Goal: Find contact information: Find contact information

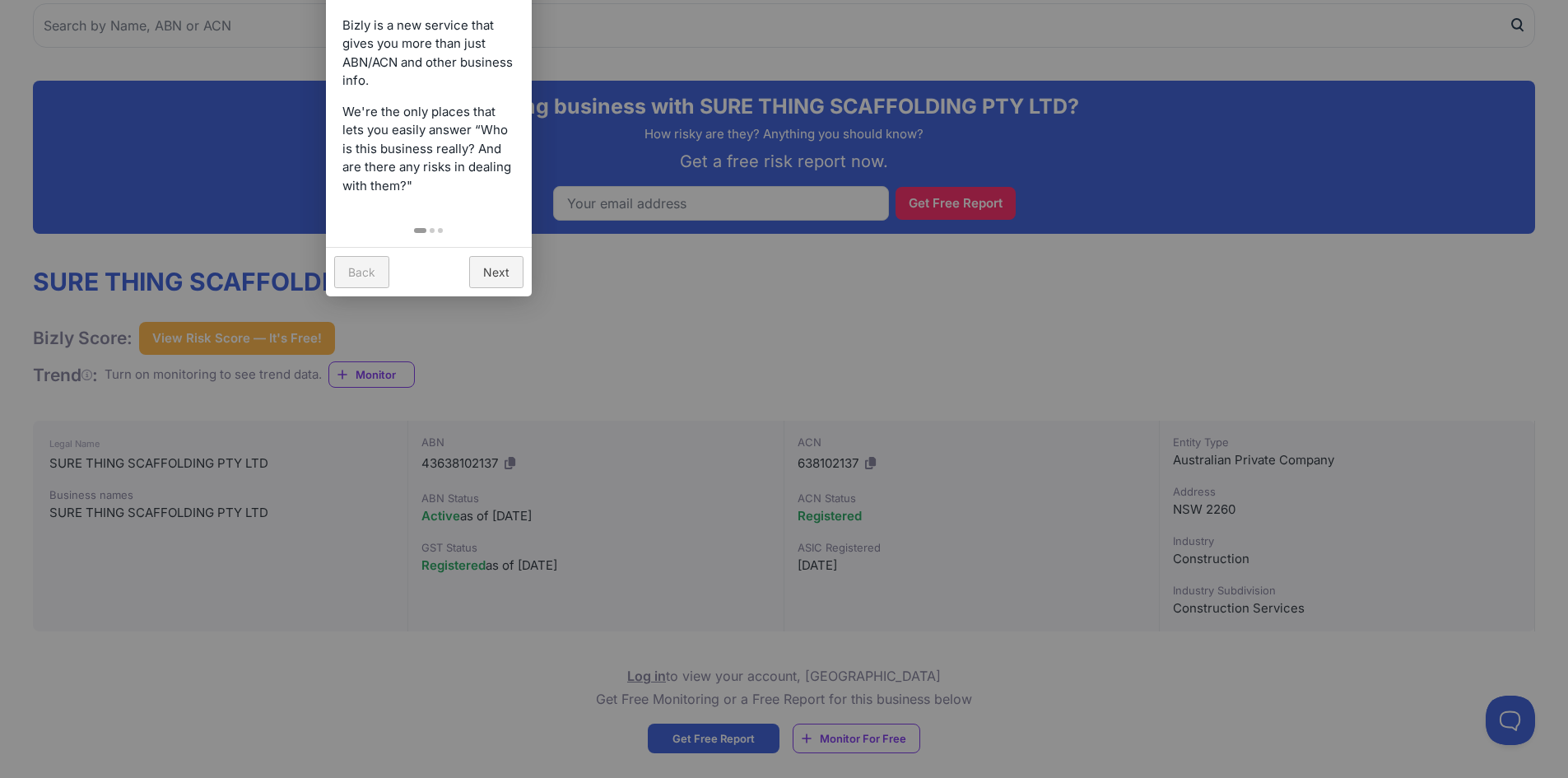
click at [367, 278] on link "Back" at bounding box center [362, 272] width 55 height 32
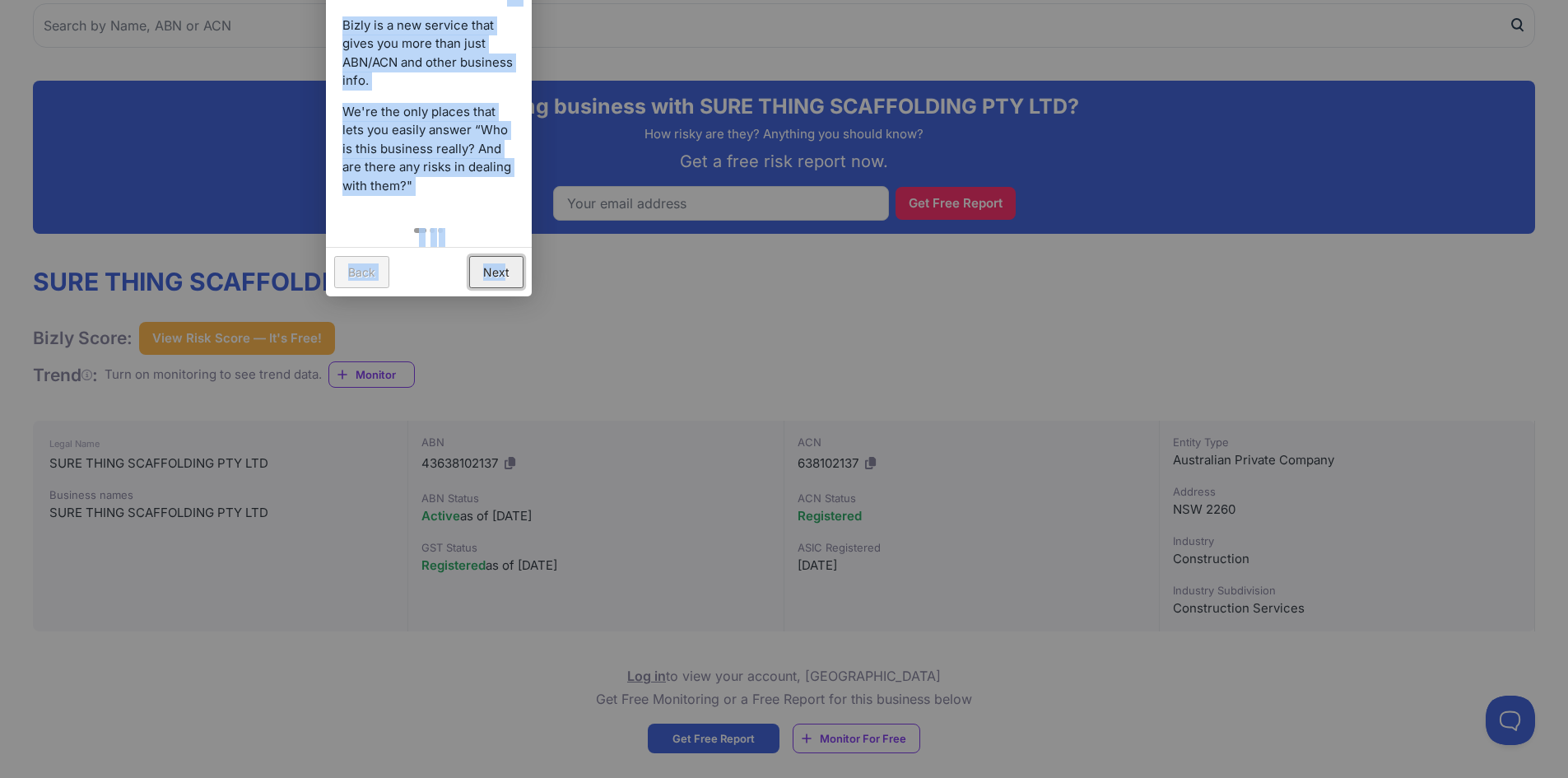
drag, startPoint x: 504, startPoint y: 273, endPoint x: 775, endPoint y: 326, distance: 276.1
click at [782, 313] on div at bounding box center [784, 389] width 1568 height 778
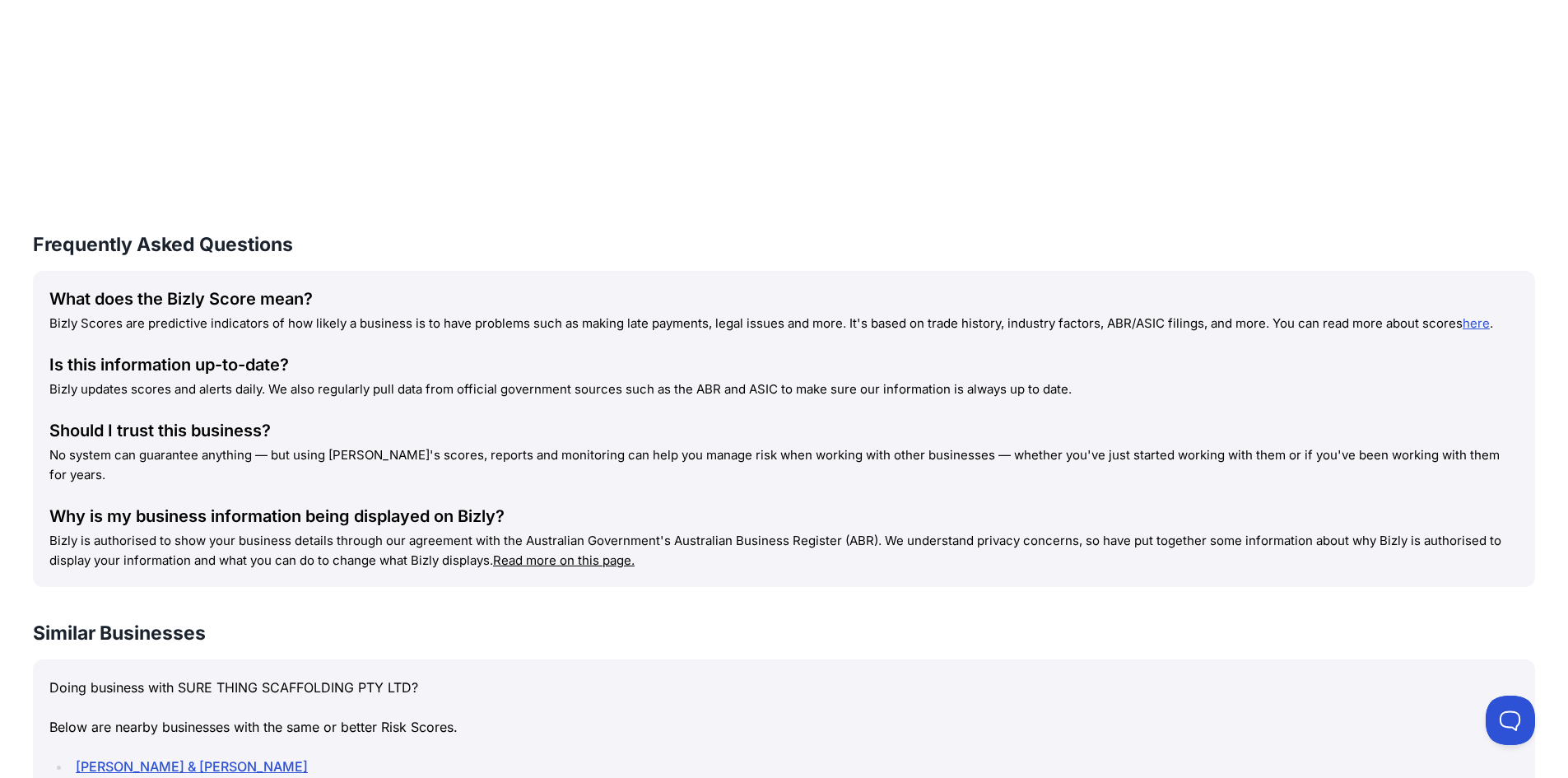
scroll to position [2120, 0]
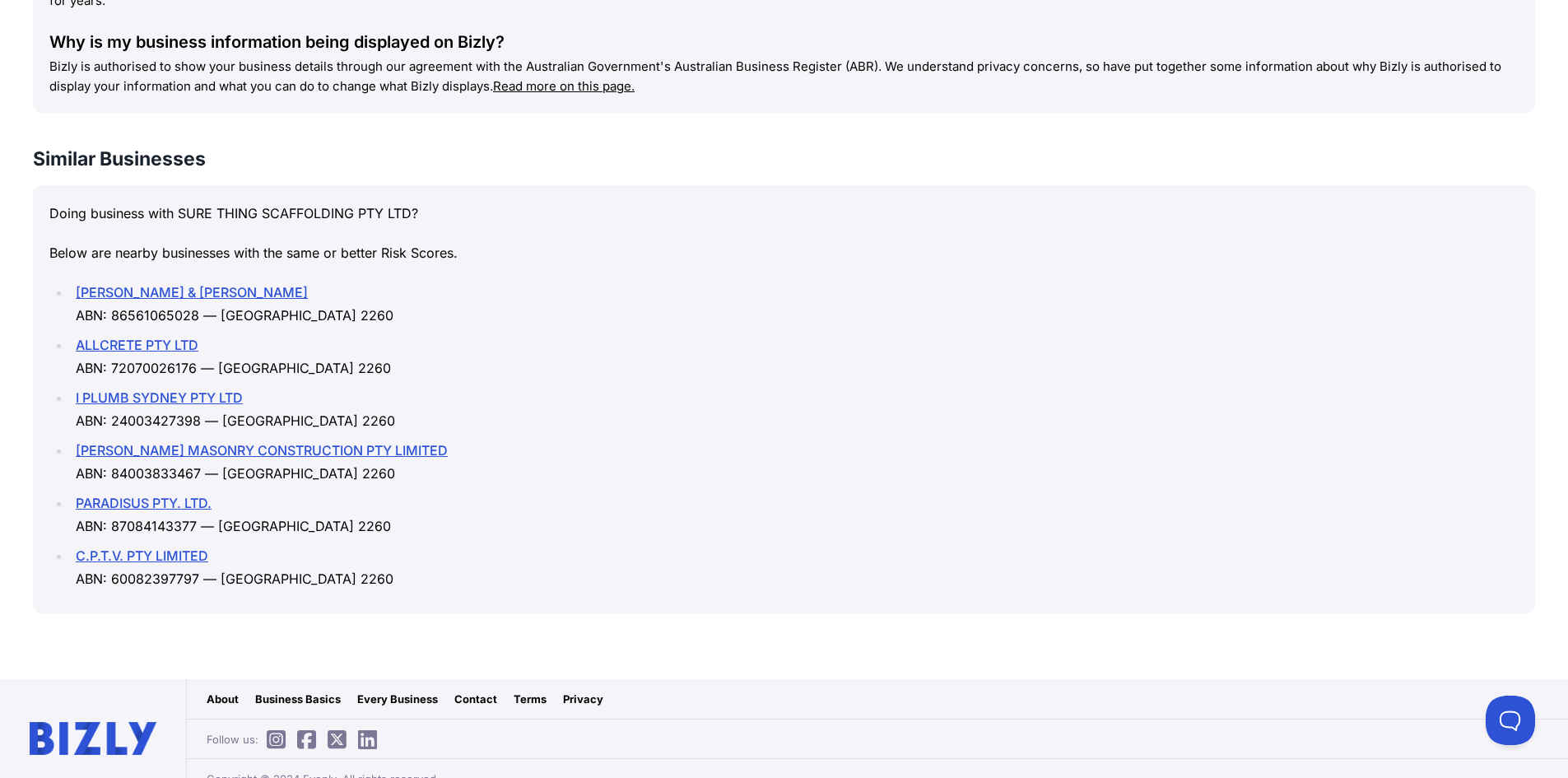
click at [488, 690] on link "Contact" at bounding box center [476, 698] width 43 height 16
